Goal: Navigation & Orientation: Go to known website

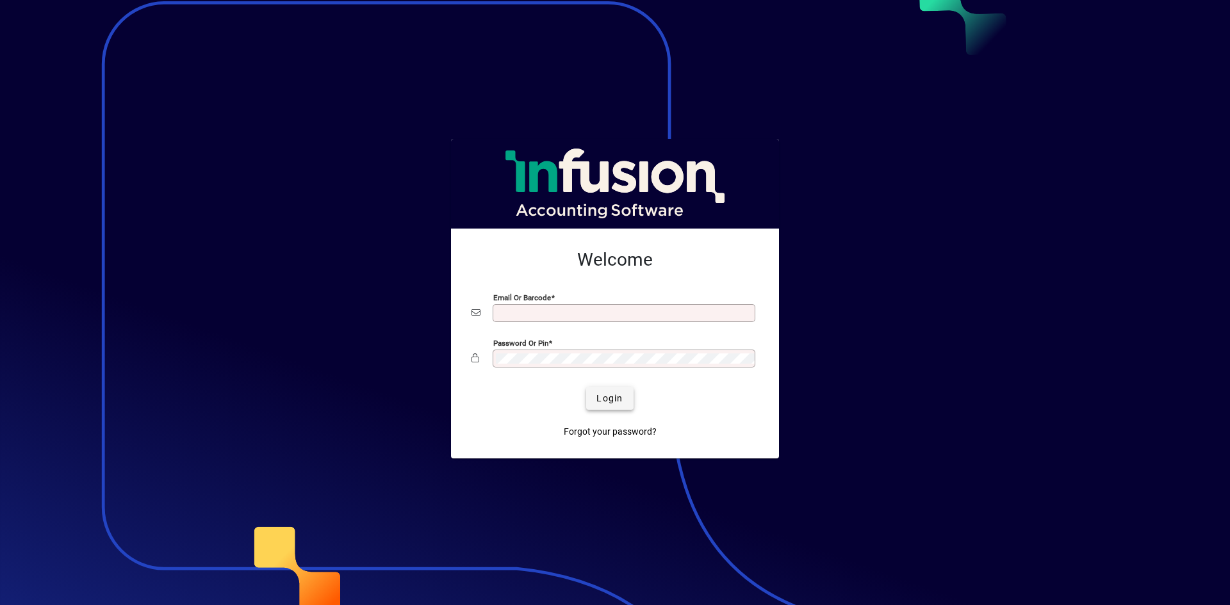
type input "**********"
click at [598, 394] on span "Login" at bounding box center [609, 398] width 26 height 13
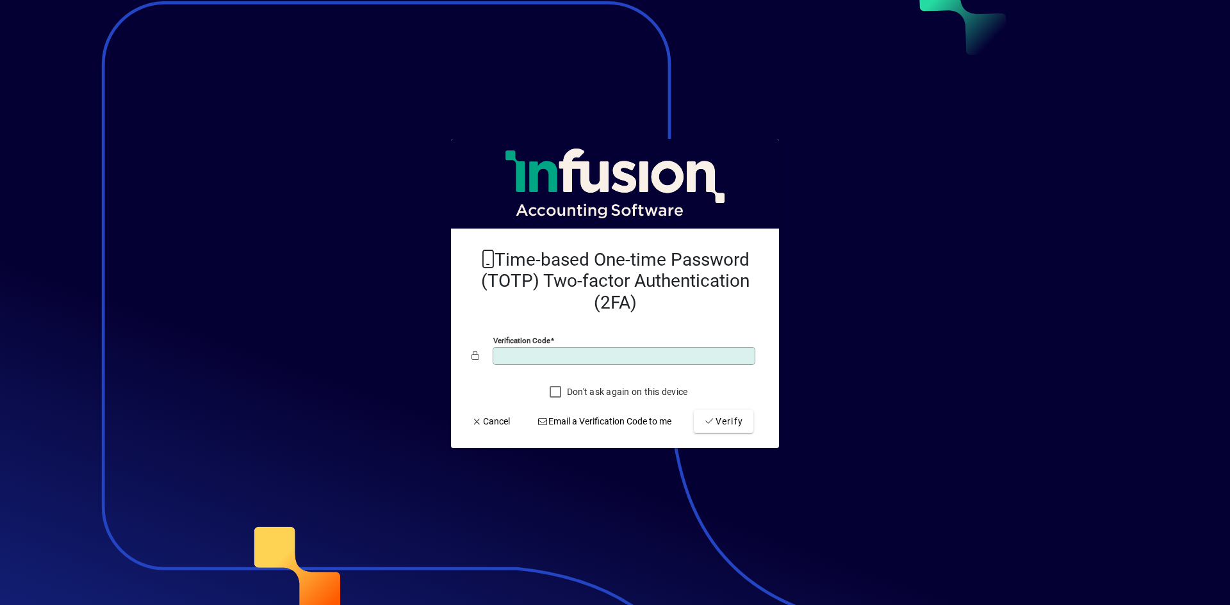
type input "******"
click at [694, 410] on button "Verify" at bounding box center [724, 421] width 60 height 23
